Goal: Task Accomplishment & Management: Use online tool/utility

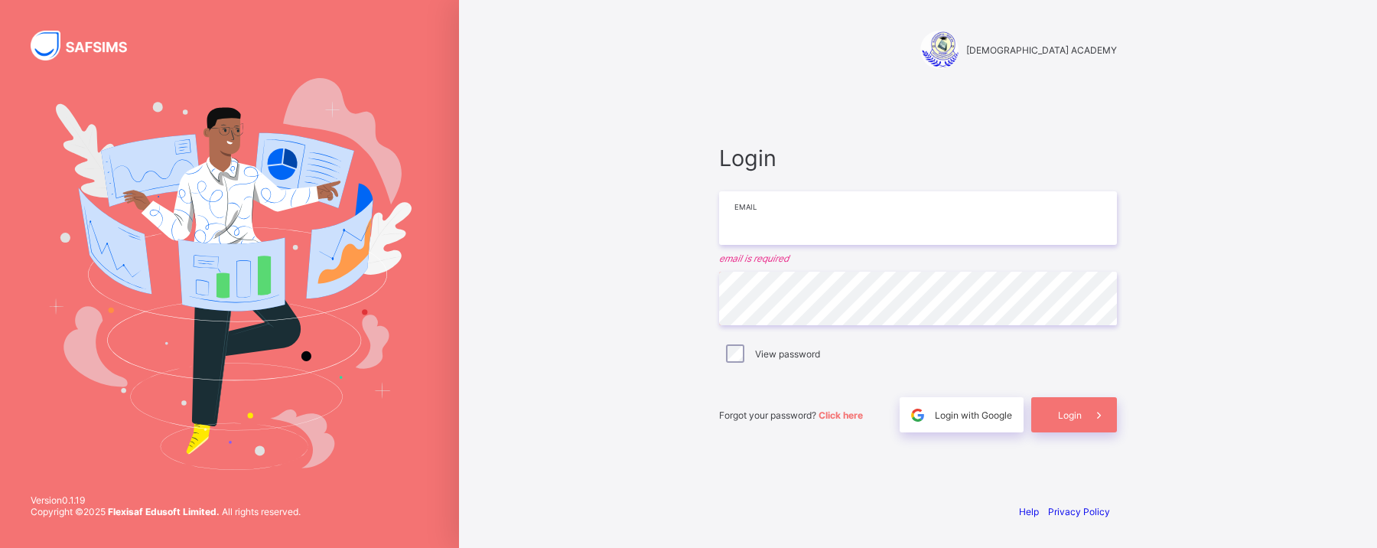
click at [813, 213] on input "email" at bounding box center [918, 218] width 398 height 54
type input "**********"
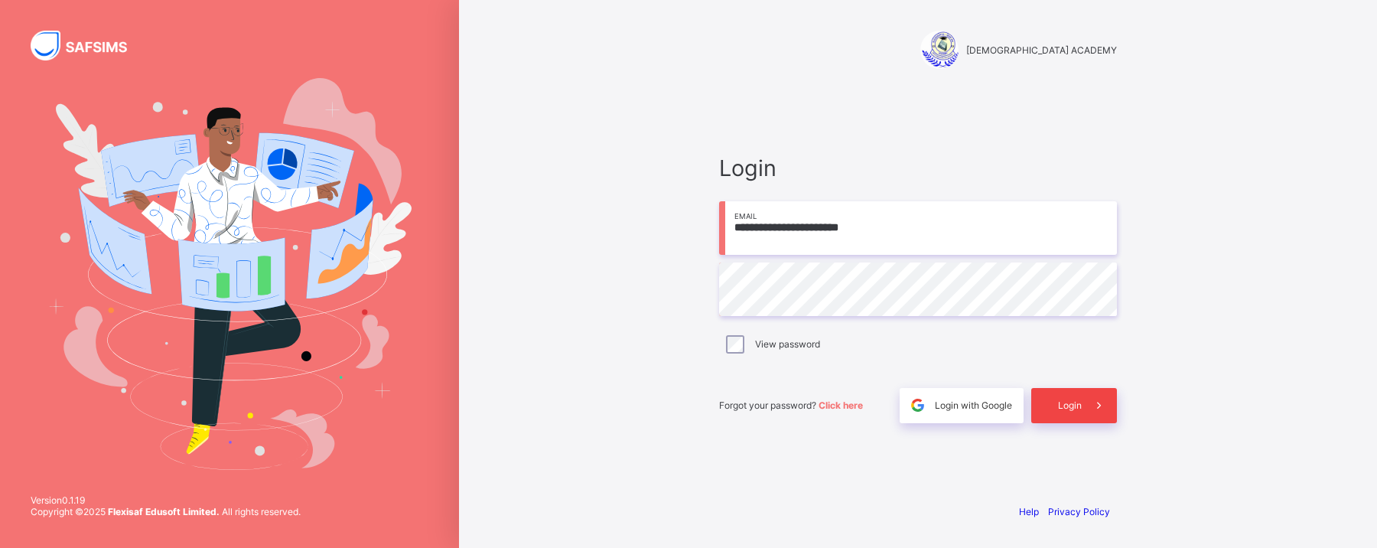
click at [1070, 402] on span "Login" at bounding box center [1070, 404] width 24 height 11
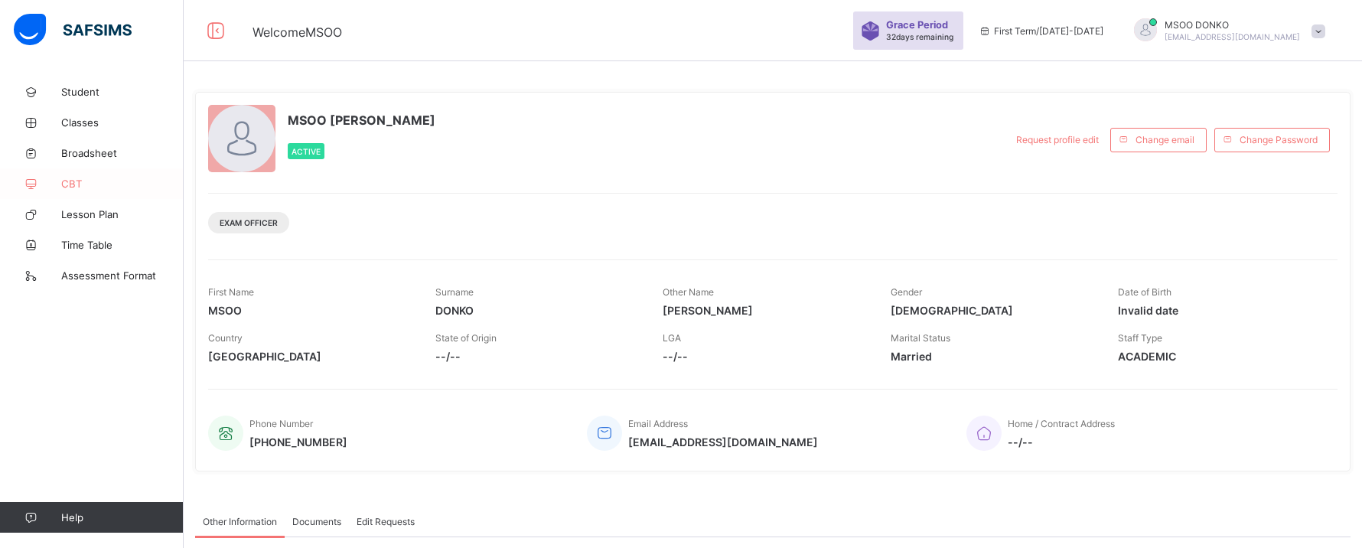
click at [71, 176] on link "CBT" at bounding box center [92, 183] width 184 height 31
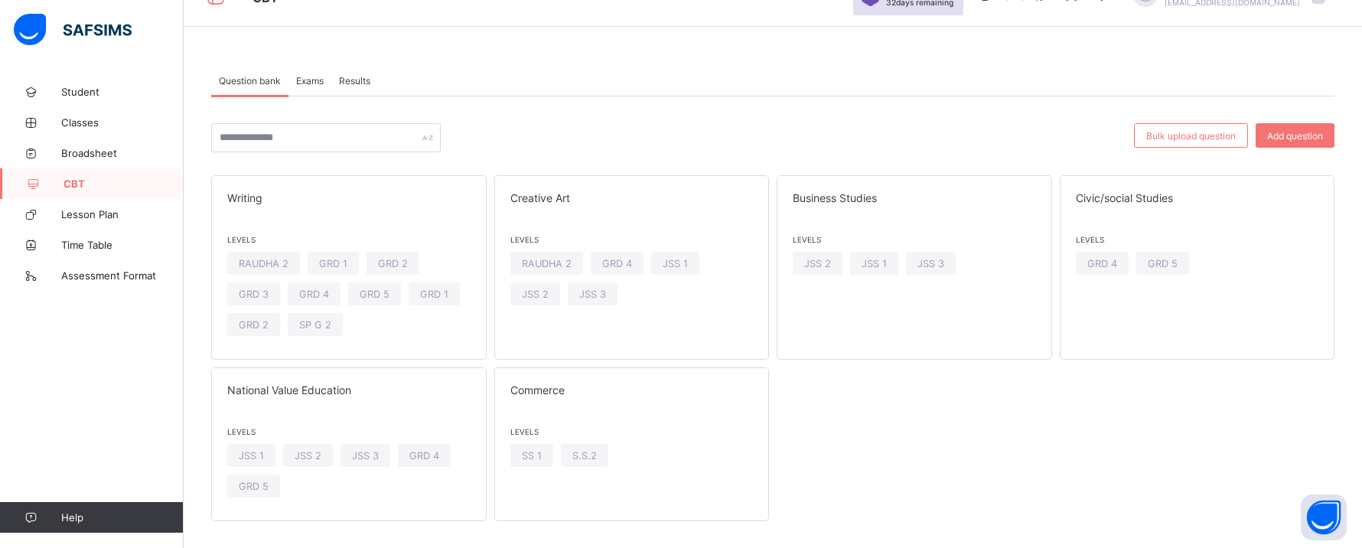
scroll to position [40, 0]
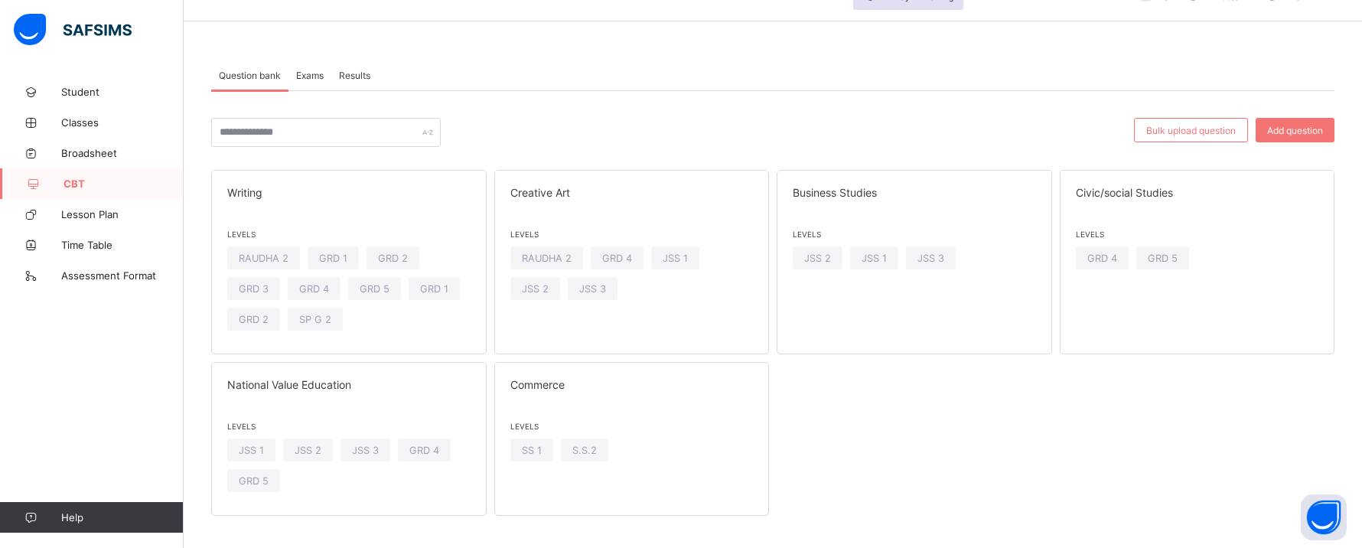
click at [310, 73] on span "Exams" at bounding box center [310, 75] width 28 height 11
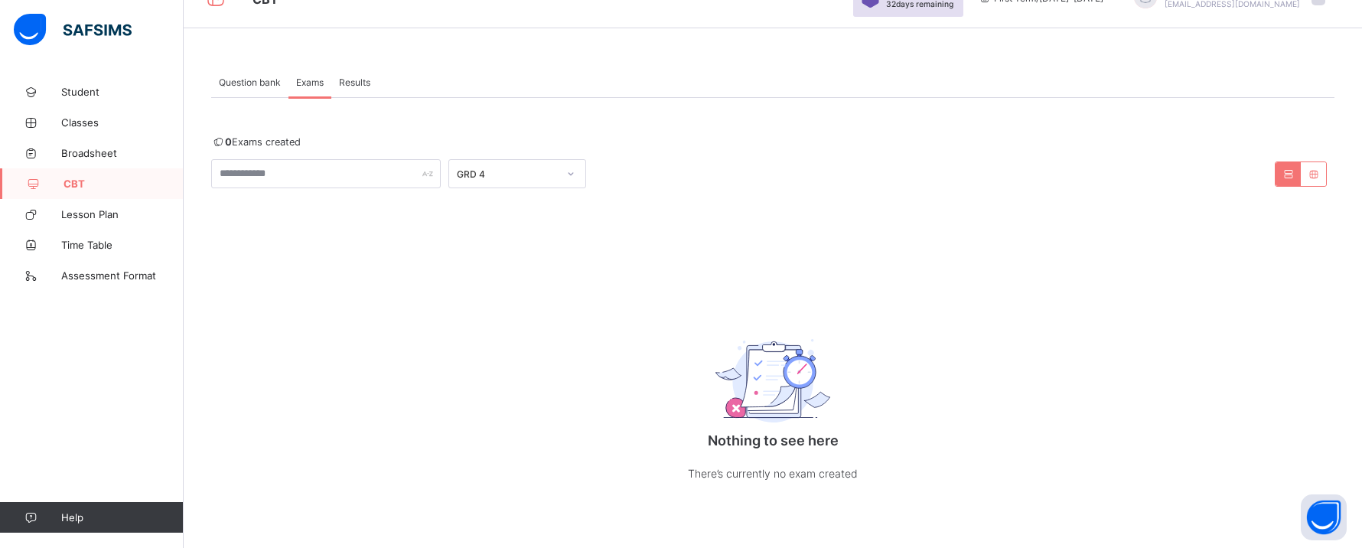
scroll to position [34, 0]
click at [568, 174] on icon at bounding box center [570, 173] width 9 height 15
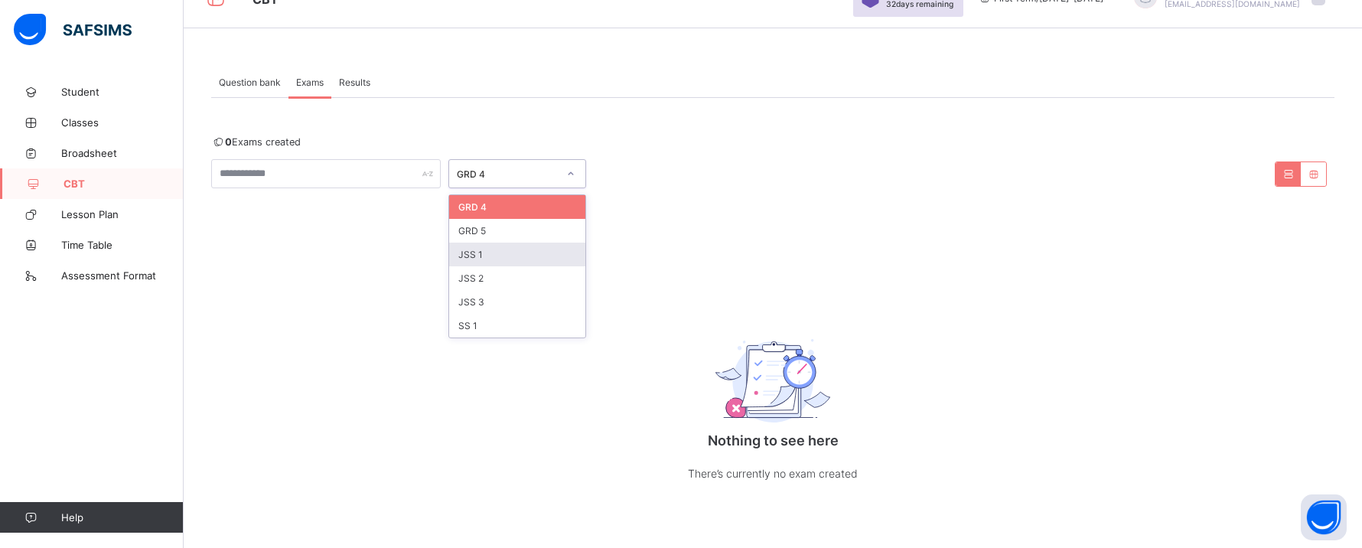
click at [494, 249] on div "JSS 1" at bounding box center [517, 255] width 136 height 24
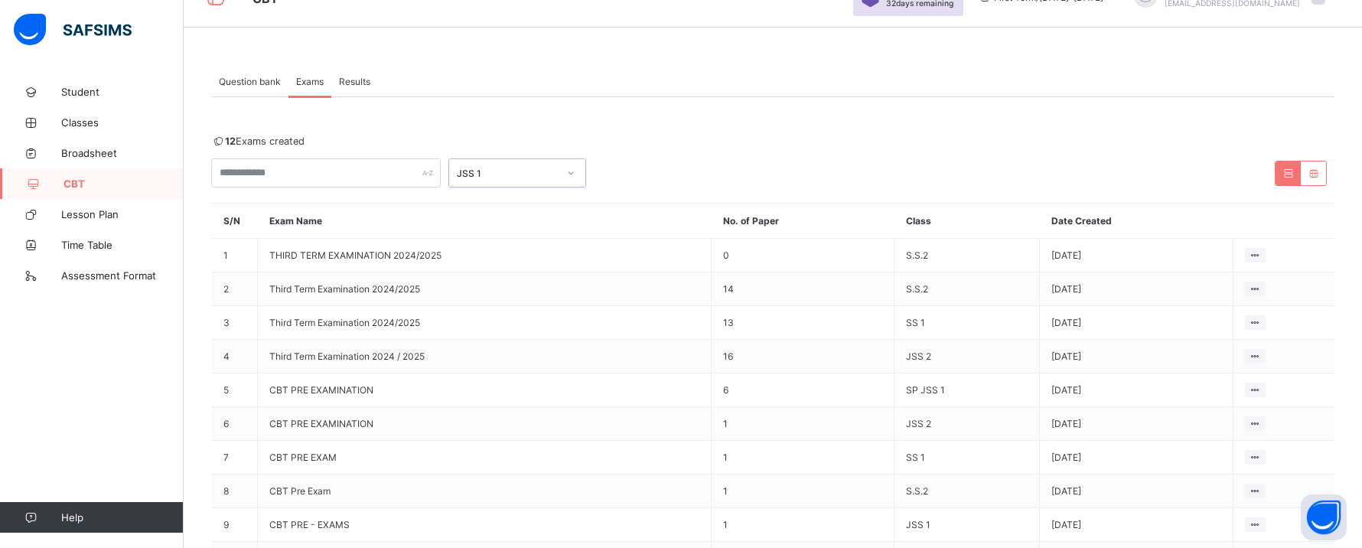
scroll to position [0, 0]
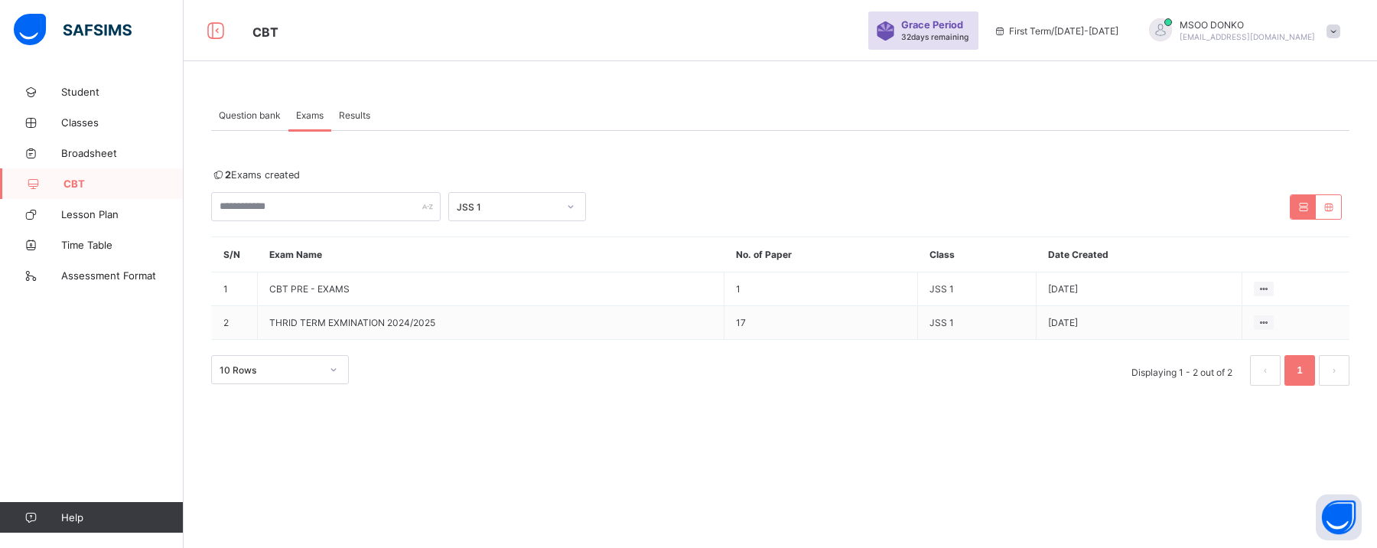
click at [252, 119] on span "Question bank" at bounding box center [250, 114] width 62 height 11
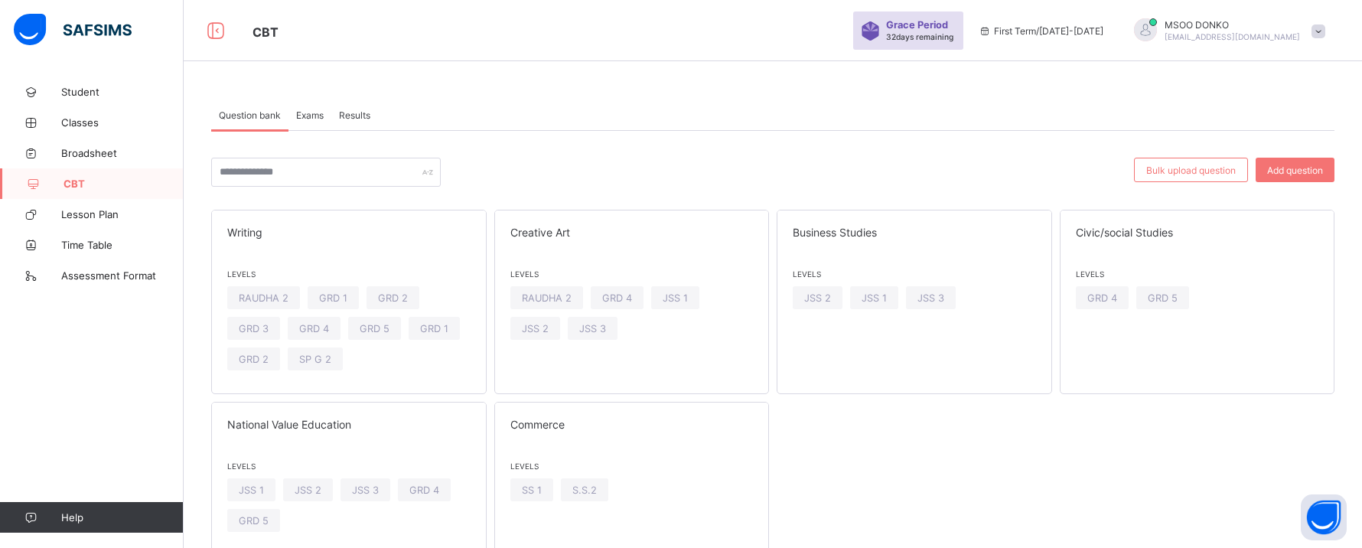
click at [353, 112] on span "Results" at bounding box center [354, 114] width 31 height 11
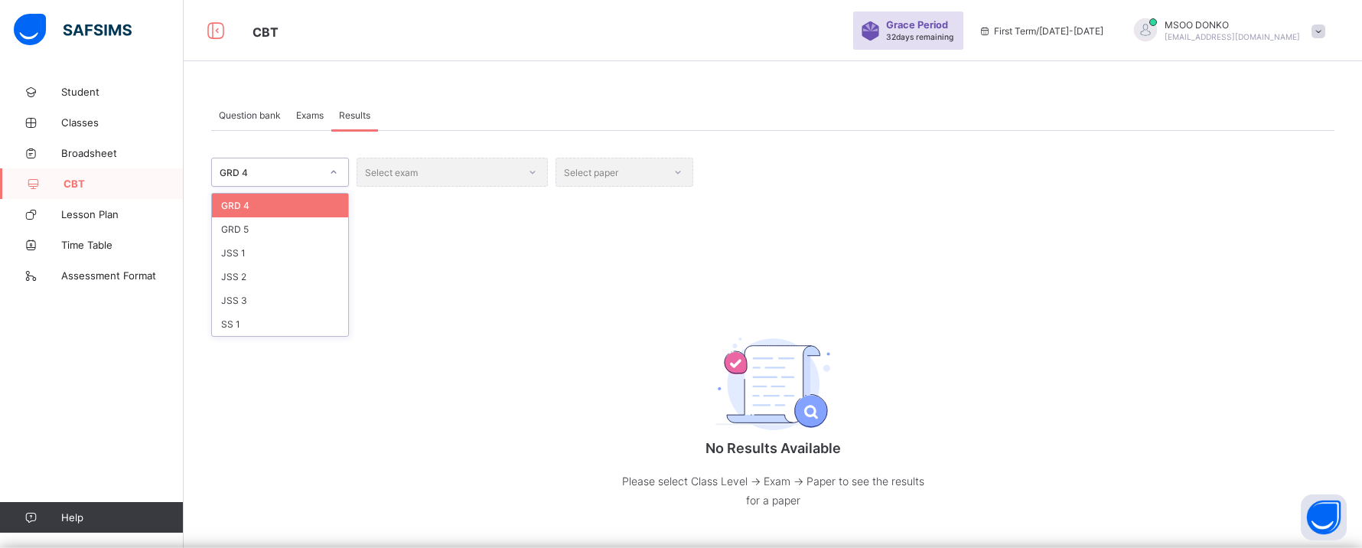
click at [335, 170] on icon at bounding box center [333, 172] width 9 height 15
click at [256, 256] on div "JSS 1" at bounding box center [280, 253] width 136 height 24
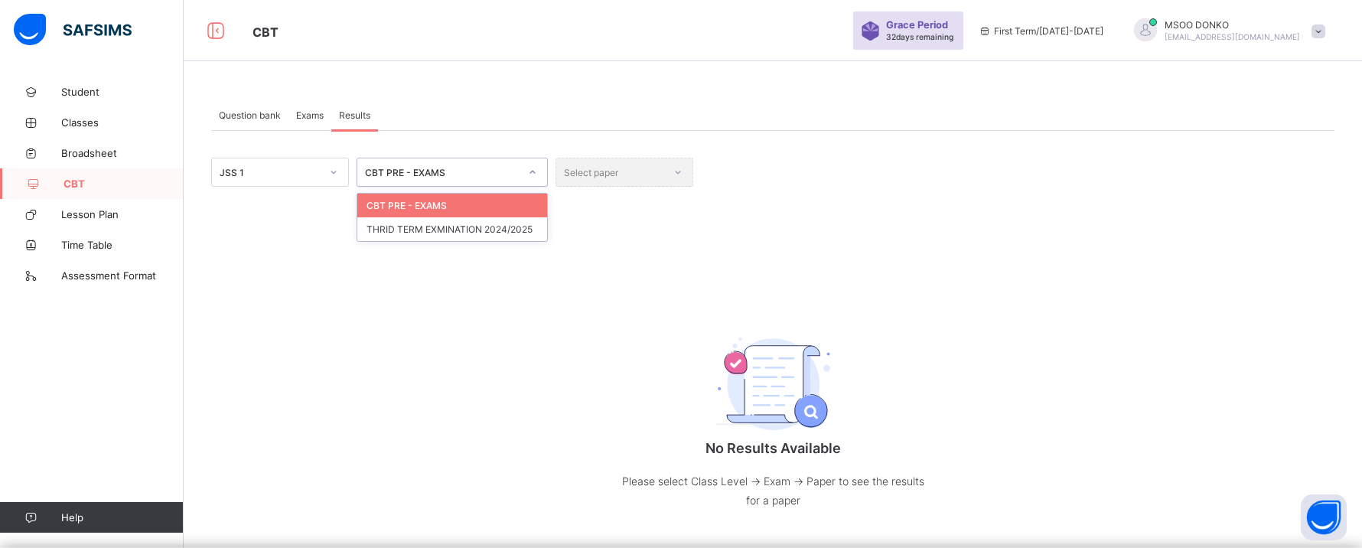
click at [527, 163] on div at bounding box center [533, 172] width 26 height 24
click at [445, 230] on div "THRID TERM EXMINATION 2024/2025" at bounding box center [452, 229] width 190 height 24
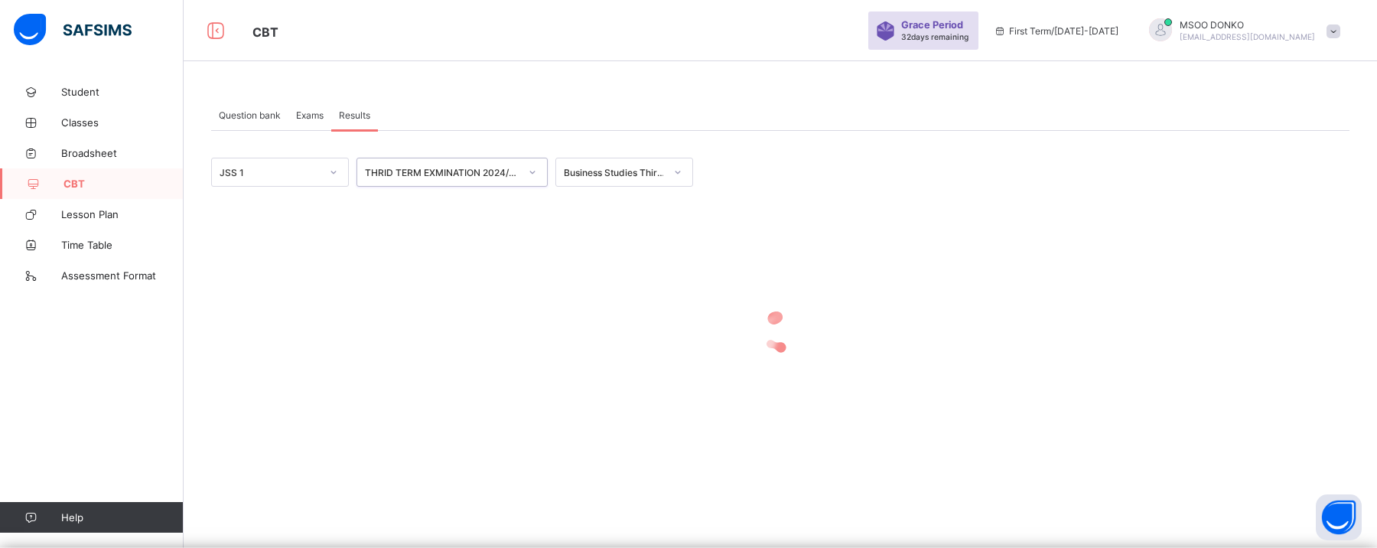
click at [653, 172] on div "Business Studies Third Term Examination" at bounding box center [614, 172] width 101 height 11
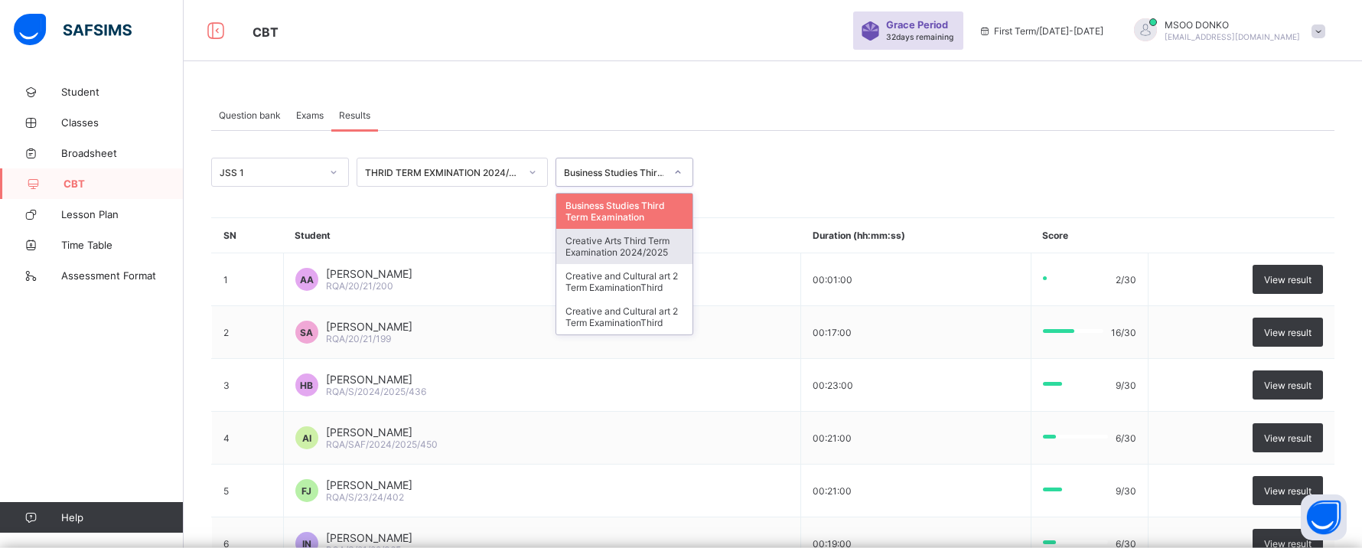
click at [618, 249] on div "Creative Arts Third Term Examination 2024/2025" at bounding box center [624, 246] width 136 height 35
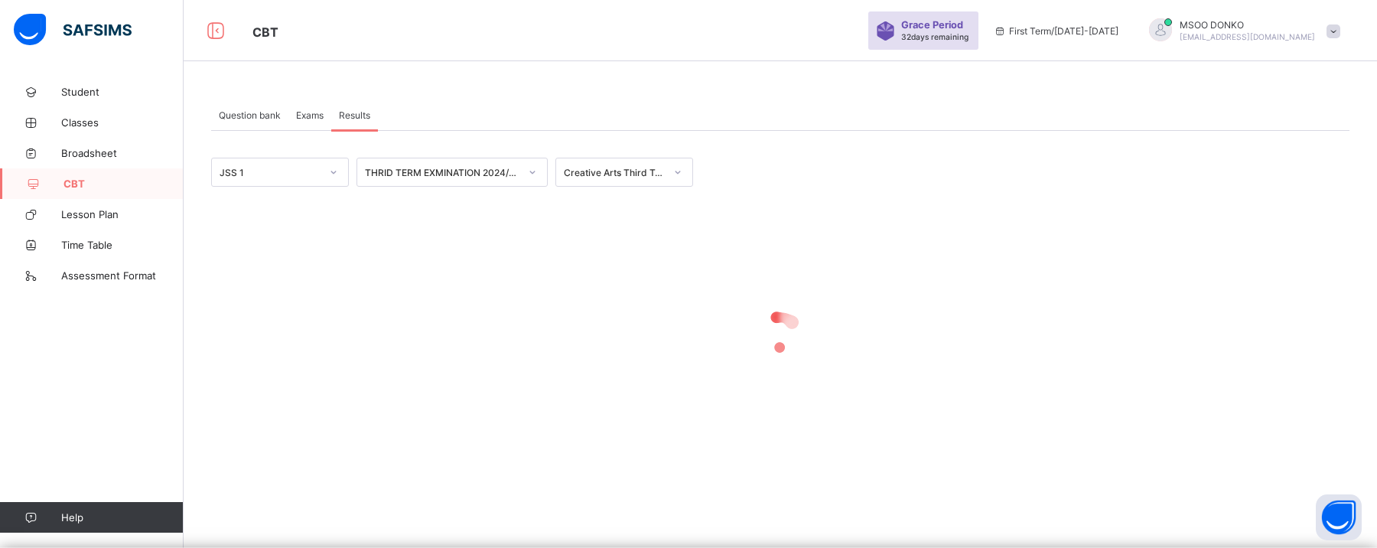
click at [265, 115] on span "Question bank" at bounding box center [250, 114] width 62 height 11
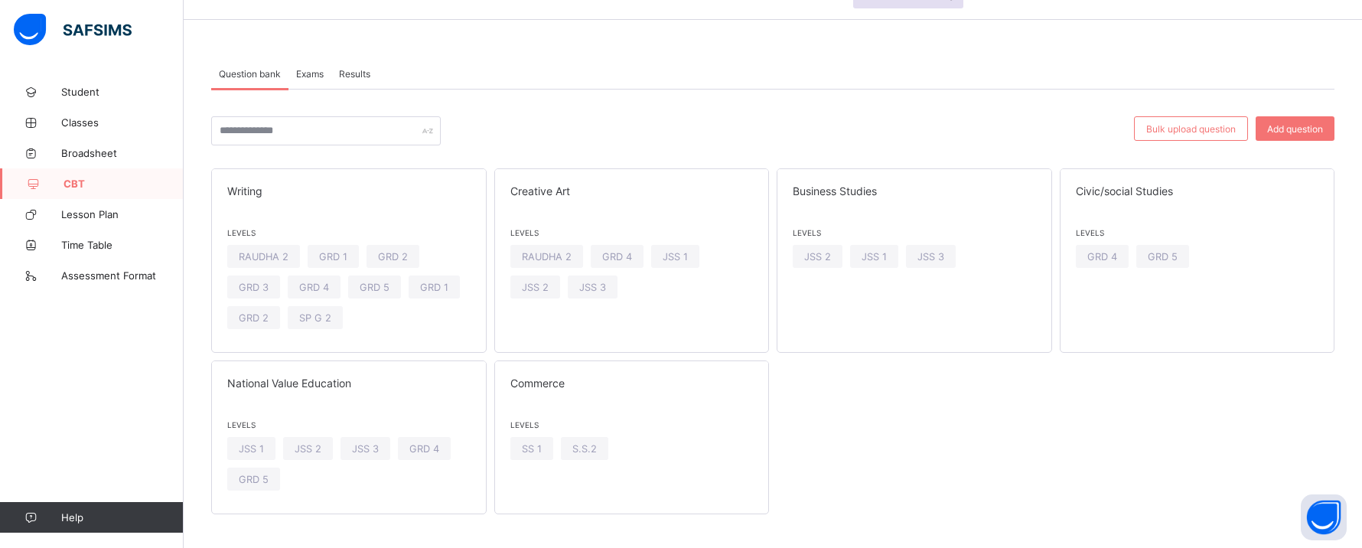
scroll to position [55, 0]
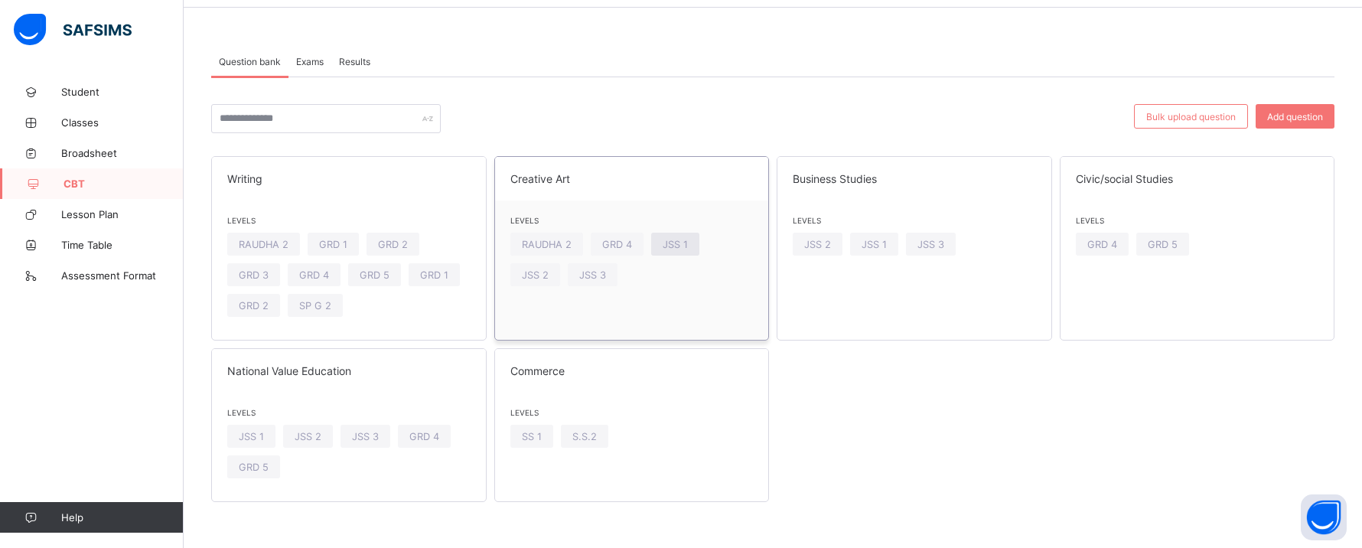
click at [678, 246] on span "JSS 1" at bounding box center [675, 244] width 25 height 11
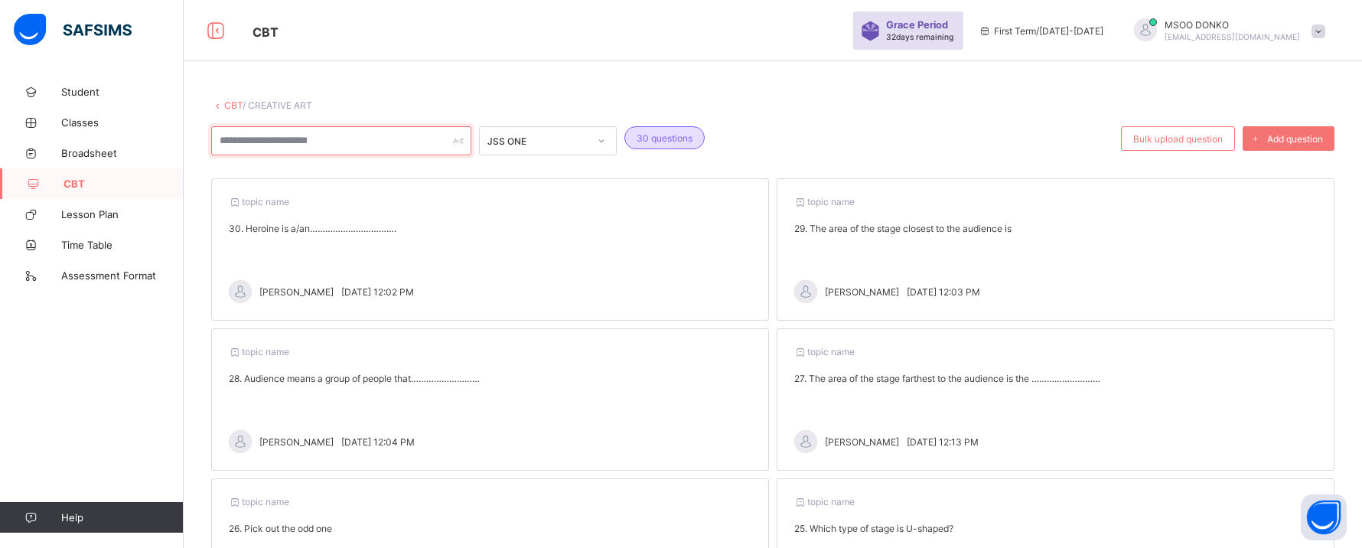
click at [383, 133] on input "text" at bounding box center [341, 140] width 260 height 29
click at [1185, 142] on span "Bulk upload question" at bounding box center [1178, 138] width 90 height 11
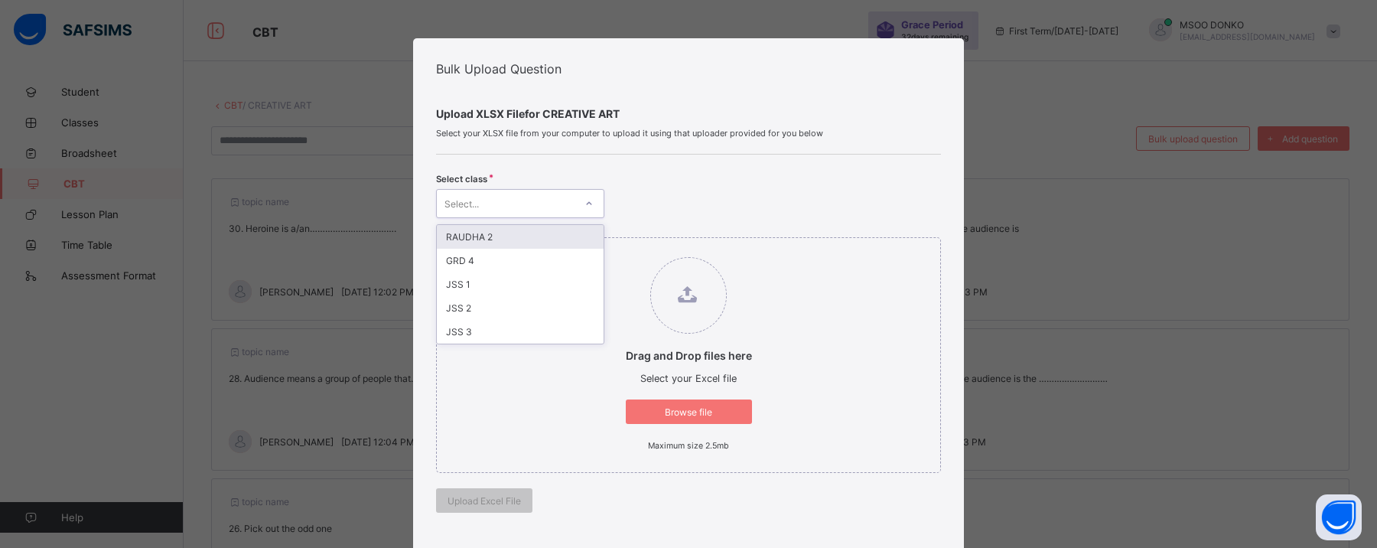
click at [585, 207] on icon at bounding box center [589, 203] width 9 height 15
click at [466, 286] on div "JSS 1" at bounding box center [520, 284] width 167 height 24
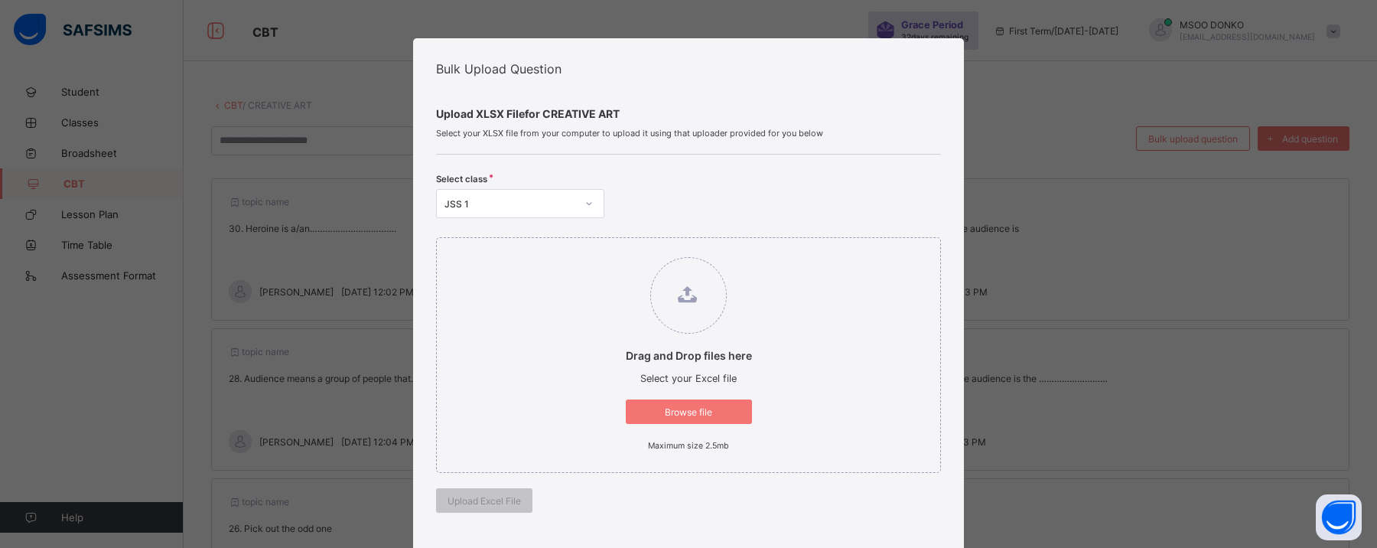
click at [1143, 288] on div "Bulk Upload Question Upload XLSX File for CREATIVE ART Select your XLSX file fr…" at bounding box center [688, 274] width 1377 height 548
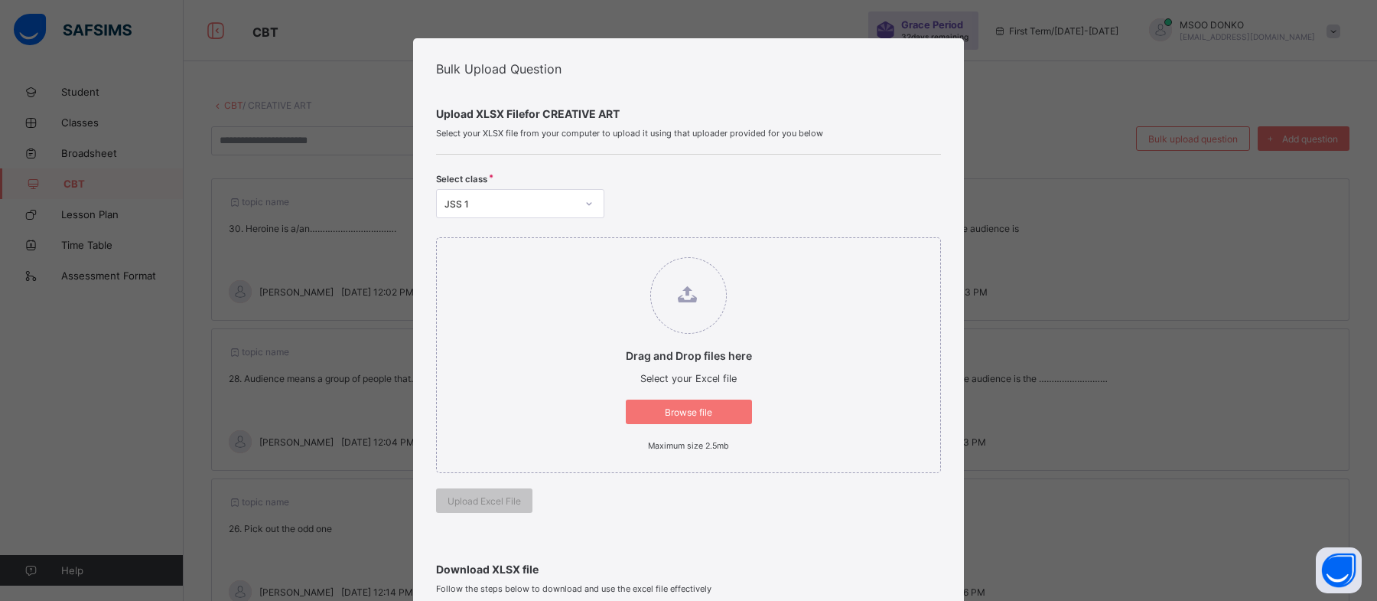
click at [1078, 272] on div "Bulk Upload Question Upload XLSX File for CREATIVE ART Select your XLSX file fr…" at bounding box center [688, 300] width 1377 height 601
drag, startPoint x: 640, startPoint y: 514, endPoint x: 955, endPoint y: 347, distance: 357.0
click at [955, 347] on div "Bulk Upload Question Upload XLSX File for CREATIVE ART Select your XLSX file fr…" at bounding box center [688, 482] width 551 height 888
click at [695, 408] on span "Browse file" at bounding box center [688, 411] width 103 height 11
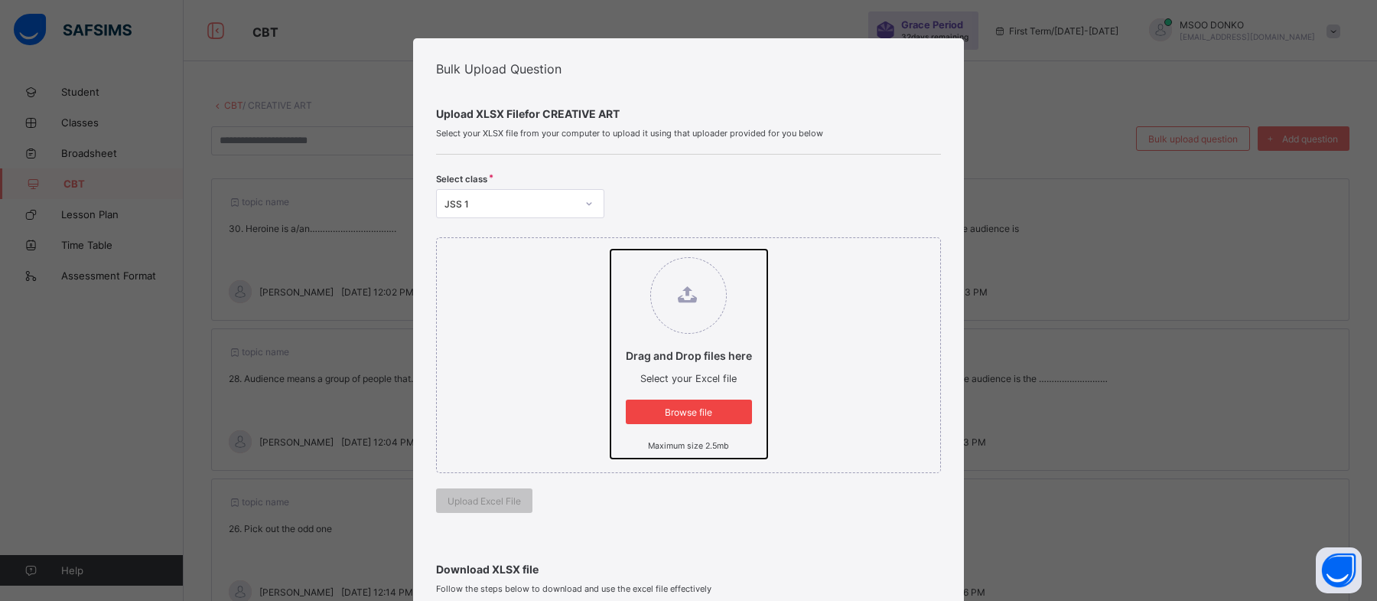
click at [611, 249] on input "Drag and Drop files here Select your Excel file Browse file Maximum size 2.5mb" at bounding box center [611, 249] width 0 height 0
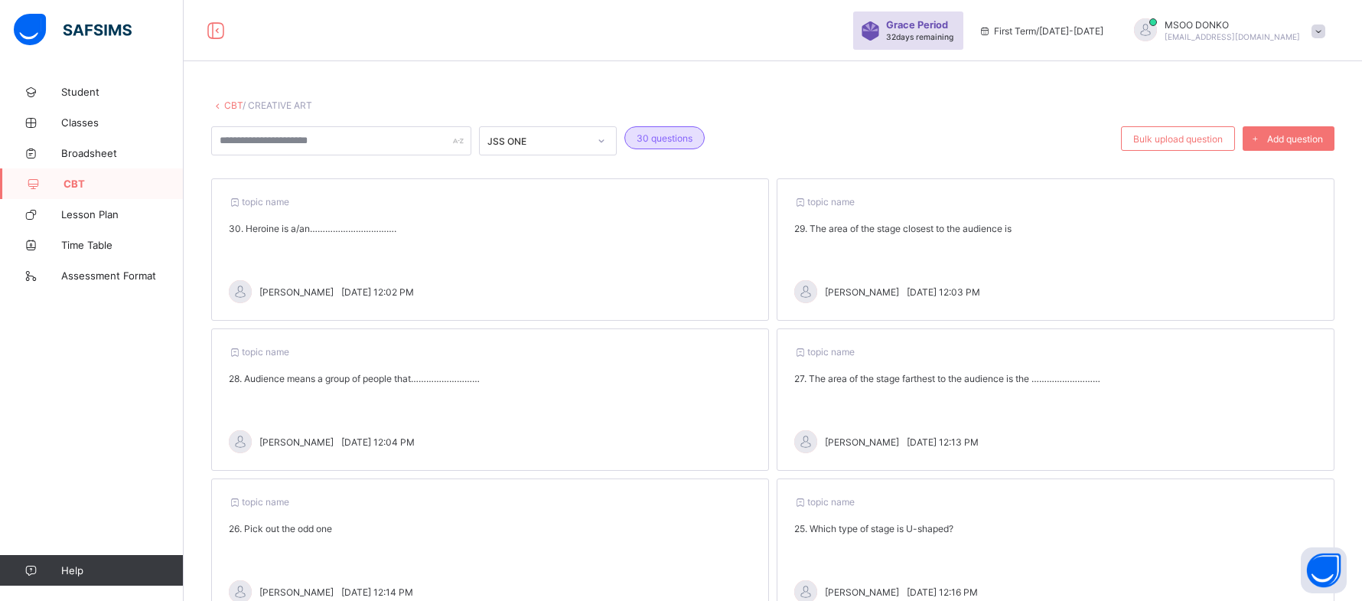
click at [1085, 31] on span "First Term / 2025-2026" at bounding box center [1041, 30] width 125 height 11
click at [1325, 37] on span at bounding box center [1318, 31] width 14 height 14
